Goal: Transaction & Acquisition: Purchase product/service

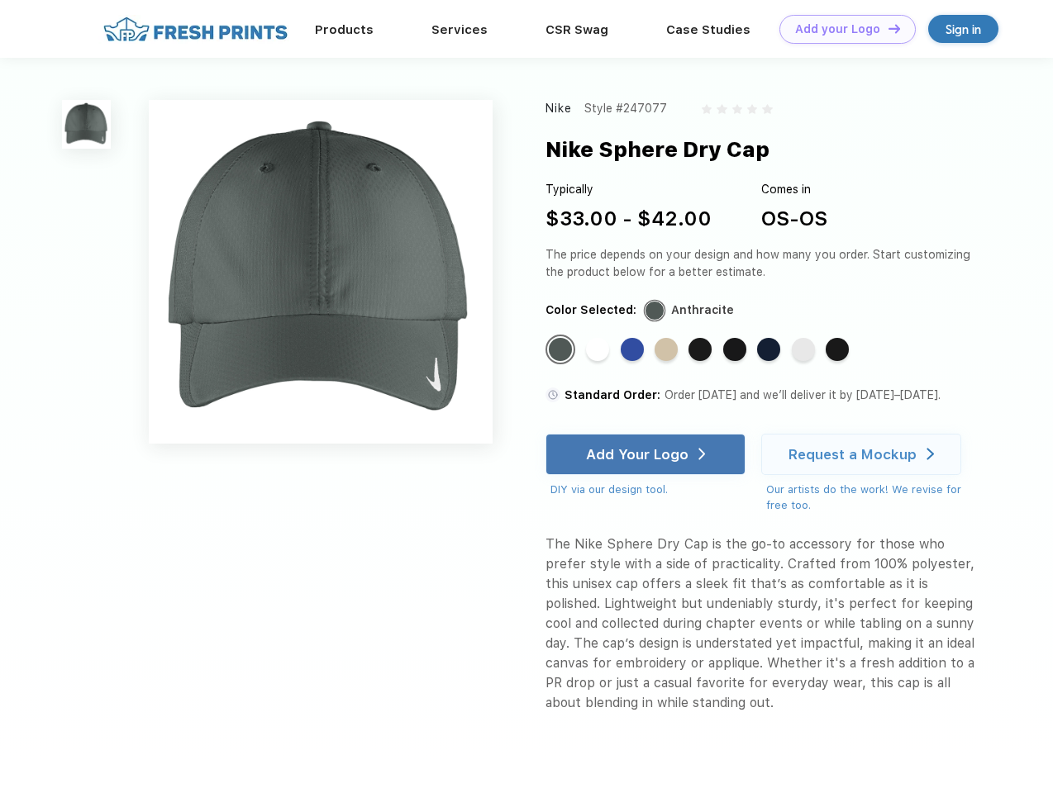
click at [841, 29] on link "Add your Logo Design Tool" at bounding box center [847, 29] width 136 height 29
click at [0, 0] on div "Design Tool" at bounding box center [0, 0] width 0 height 0
click at [887, 28] on link "Add your Logo Design Tool" at bounding box center [847, 29] width 136 height 29
click at [87, 124] on img at bounding box center [86, 124] width 49 height 49
click at [562, 350] on div "Standard Color" at bounding box center [560, 349] width 23 height 23
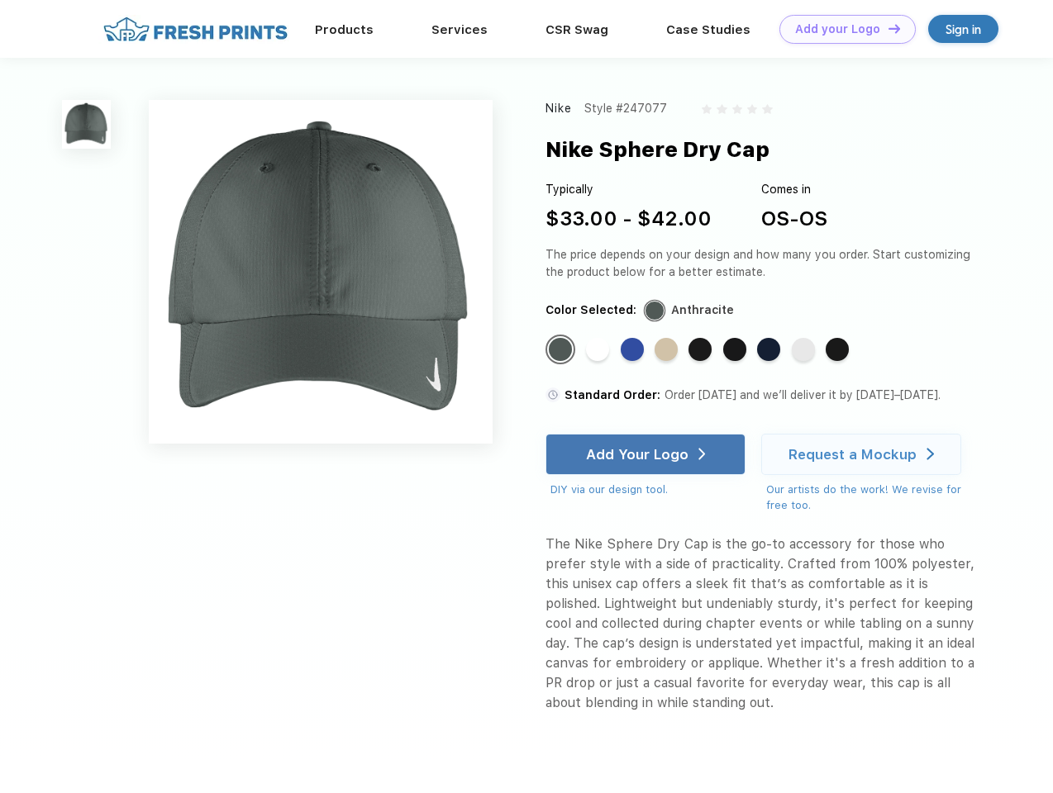
click at [599, 350] on div "Standard Color" at bounding box center [597, 349] width 23 height 23
click at [634, 350] on div "Standard Color" at bounding box center [632, 349] width 23 height 23
click at [668, 350] on div "Standard Color" at bounding box center [666, 349] width 23 height 23
click at [702, 350] on div "Standard Color" at bounding box center [699, 349] width 23 height 23
click at [736, 350] on div "Standard Color" at bounding box center [734, 349] width 23 height 23
